Goal: Transaction & Acquisition: Purchase product/service

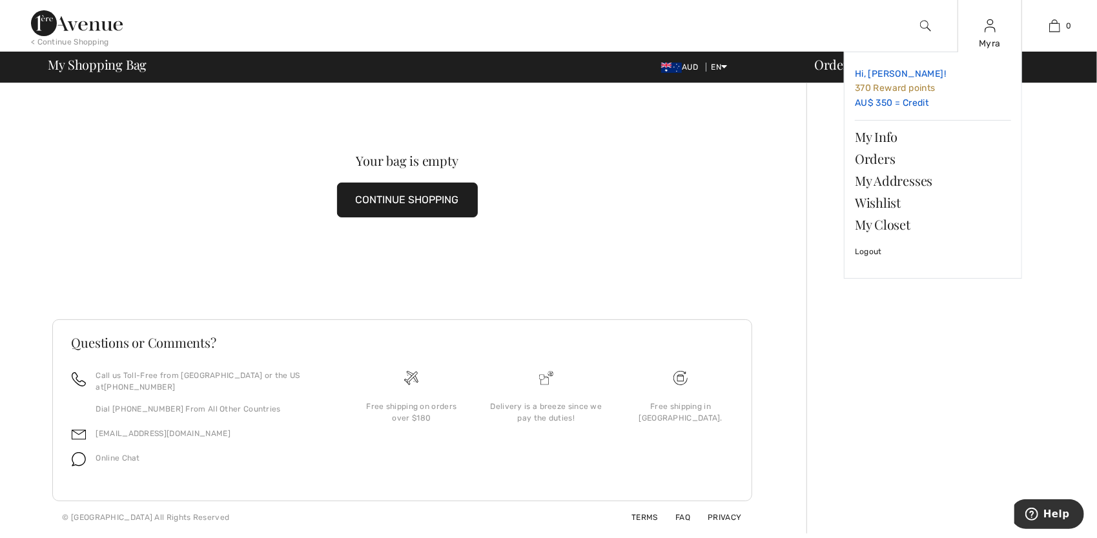
drag, startPoint x: 882, startPoint y: 93, endPoint x: 880, endPoint y: 104, distance: 11.1
click at [882, 93] on span "370 Reward points" at bounding box center [895, 88] width 81 height 11
click at [875, 137] on link "My Info" at bounding box center [933, 137] width 156 height 22
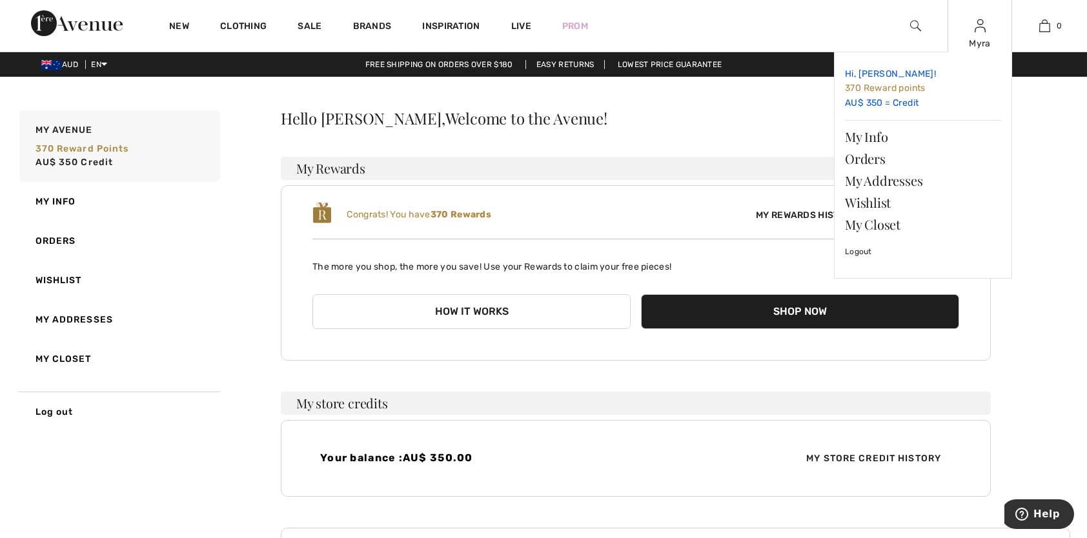
click at [872, 101] on link "Hi, Myra! 370 Reward points AU$ 350 = Credit" at bounding box center [923, 89] width 156 height 52
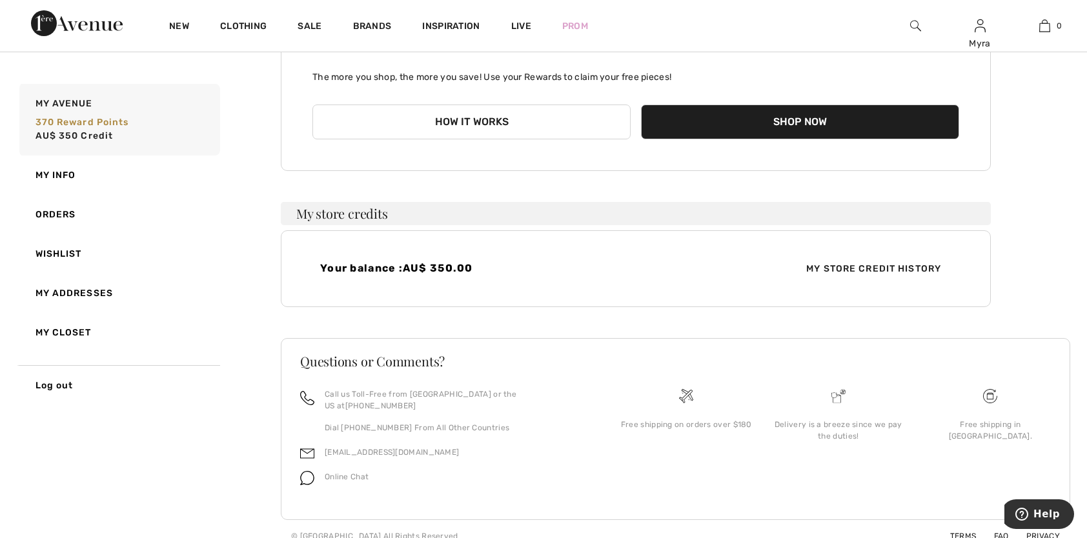
scroll to position [190, 0]
click at [858, 262] on span "My Store Credit History" at bounding box center [874, 268] width 156 height 14
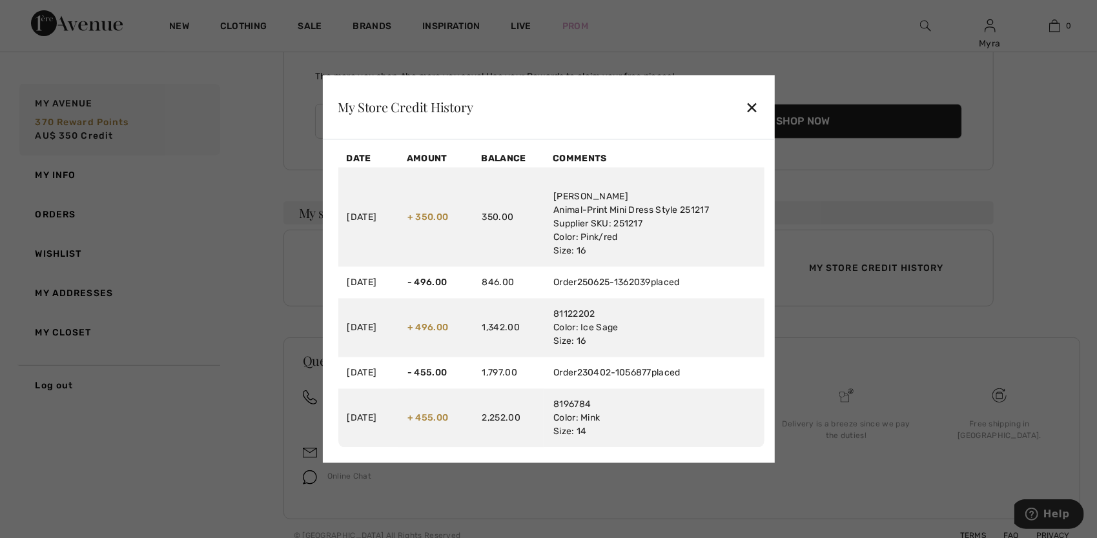
click at [751, 108] on div "✕" at bounding box center [752, 107] width 14 height 27
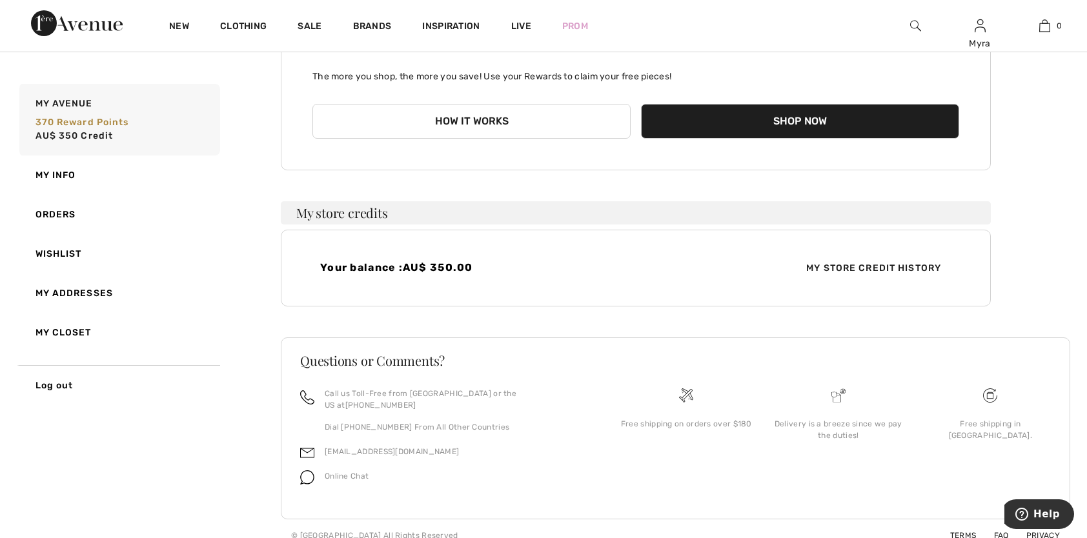
click at [857, 266] on span "My Store Credit History" at bounding box center [874, 268] width 156 height 14
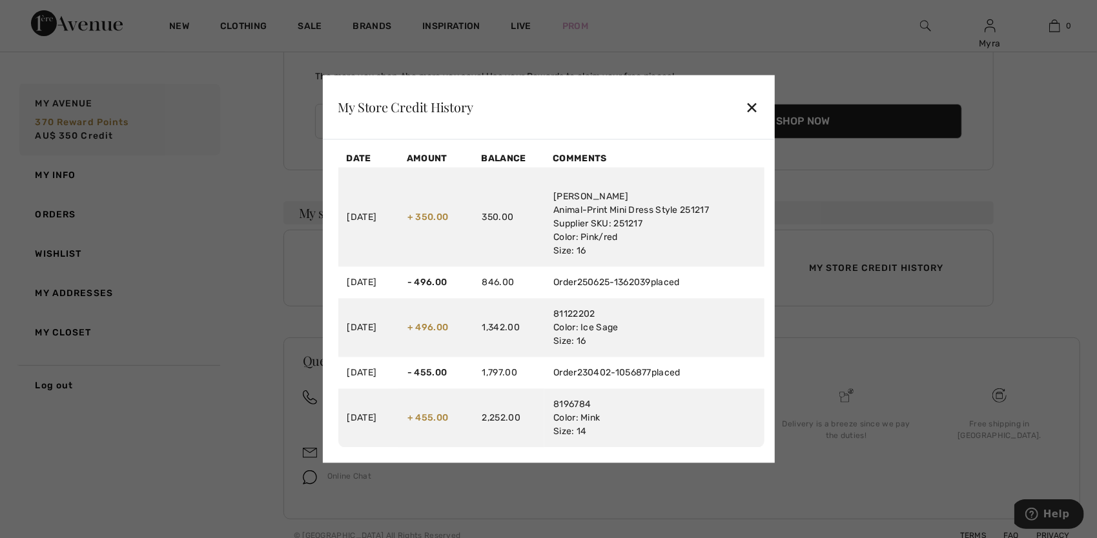
click at [752, 110] on div "✕" at bounding box center [752, 107] width 14 height 27
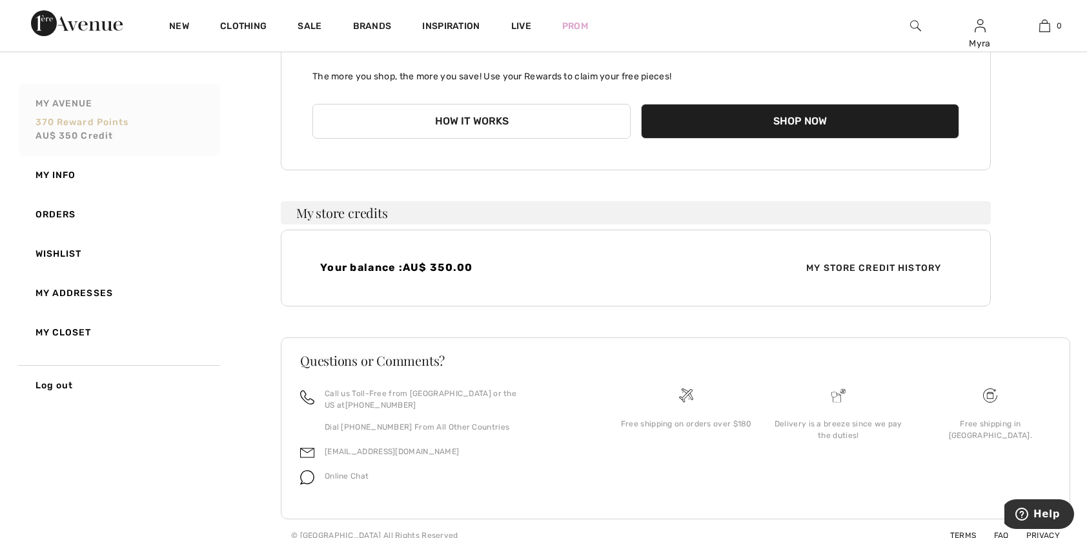
click at [73, 132] on span "AU$ 350 Credit" at bounding box center [74, 135] width 78 height 11
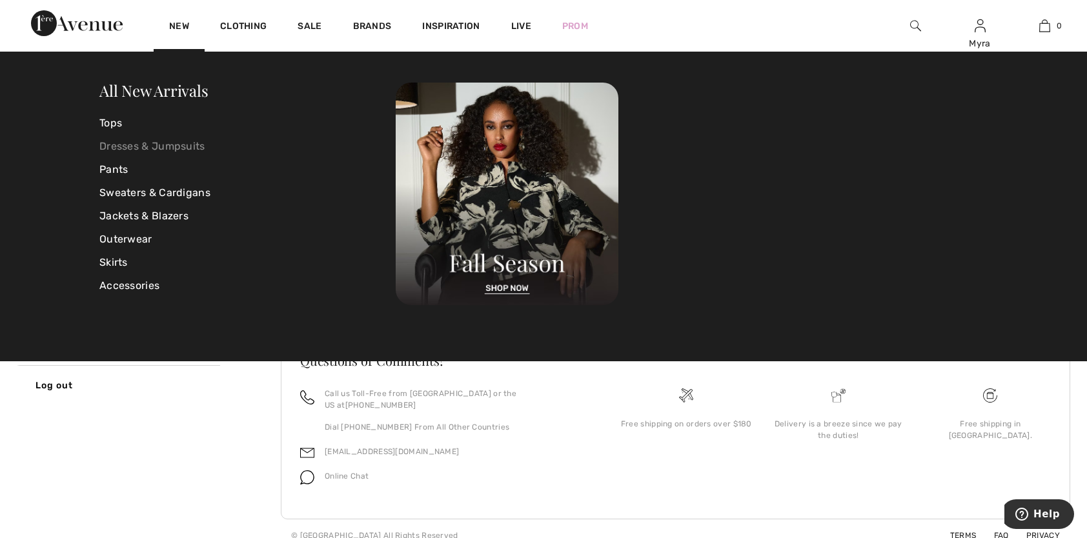
click at [133, 147] on link "Dresses & Jumpsuits" at bounding box center [247, 146] width 296 height 23
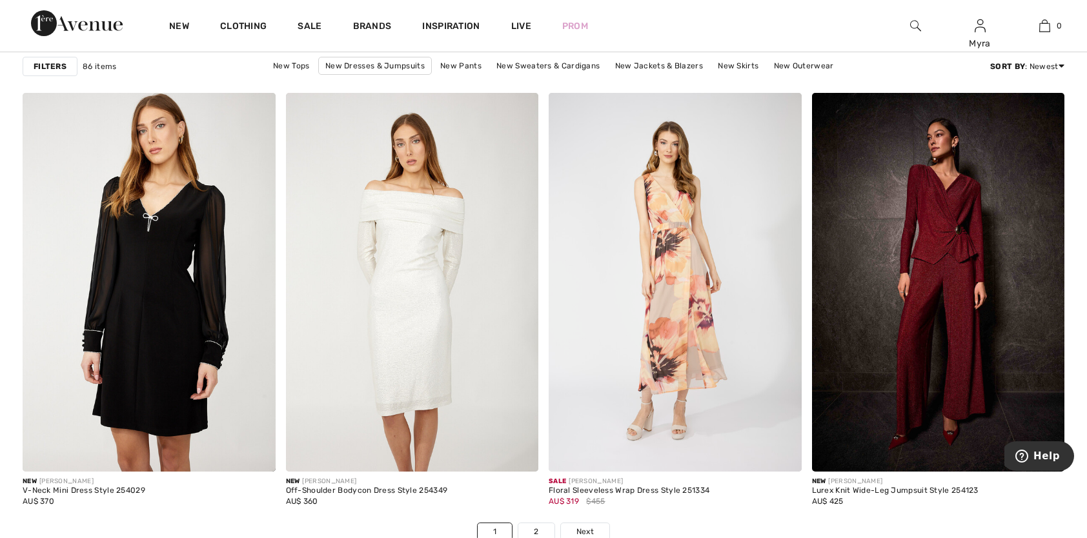
scroll to position [6648, 0]
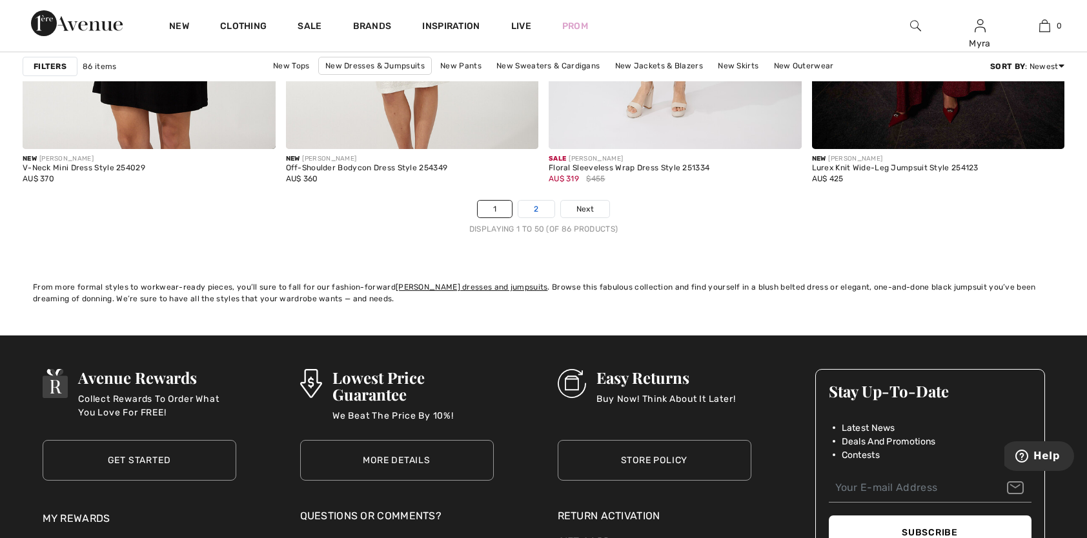
click at [537, 213] on link "2" at bounding box center [535, 209] width 35 height 17
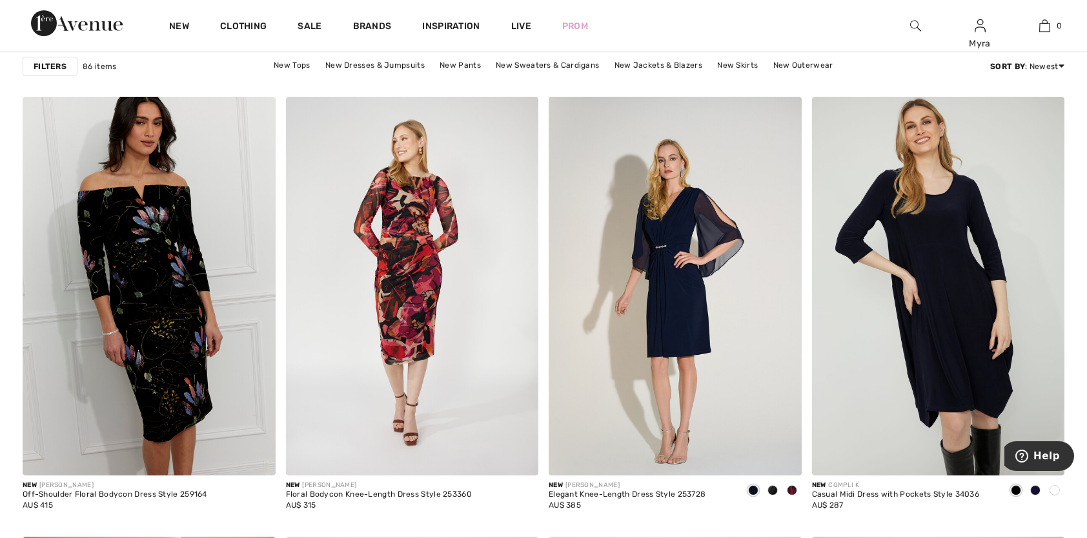
scroll to position [2517, 0]
